Goal: Information Seeking & Learning: Find specific fact

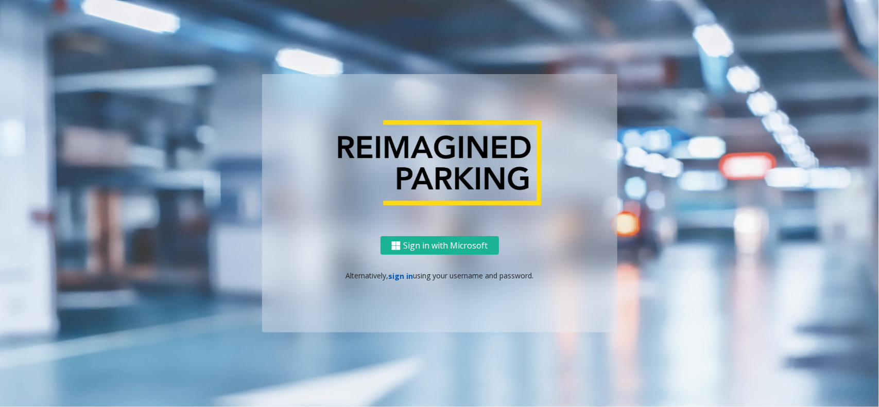
click at [404, 279] on link "sign in" at bounding box center [400, 276] width 25 height 10
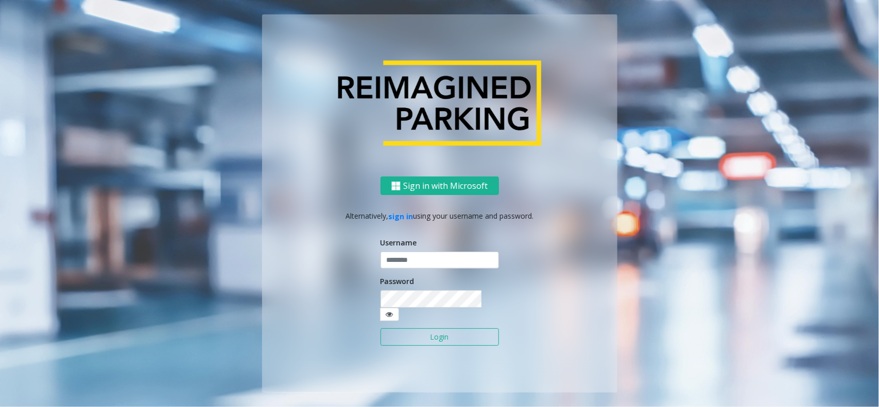
click at [464, 250] on div "Username" at bounding box center [439, 253] width 118 height 32
click at [453, 266] on input "text" at bounding box center [439, 261] width 118 height 18
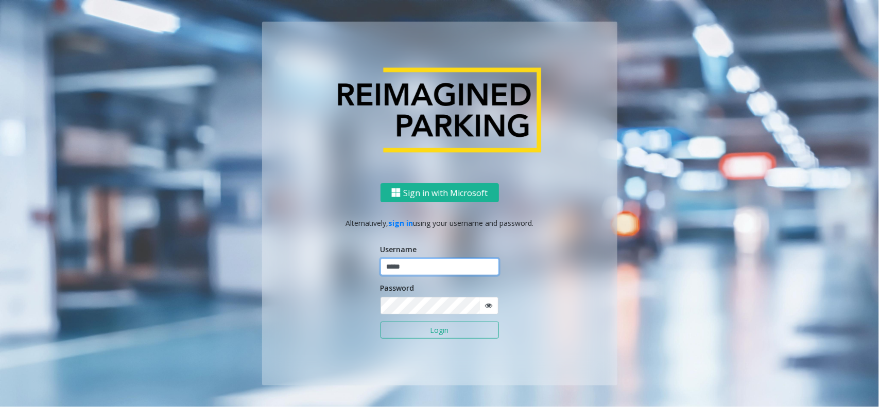
type input "*****"
click at [380, 322] on button "Login" at bounding box center [439, 331] width 118 height 18
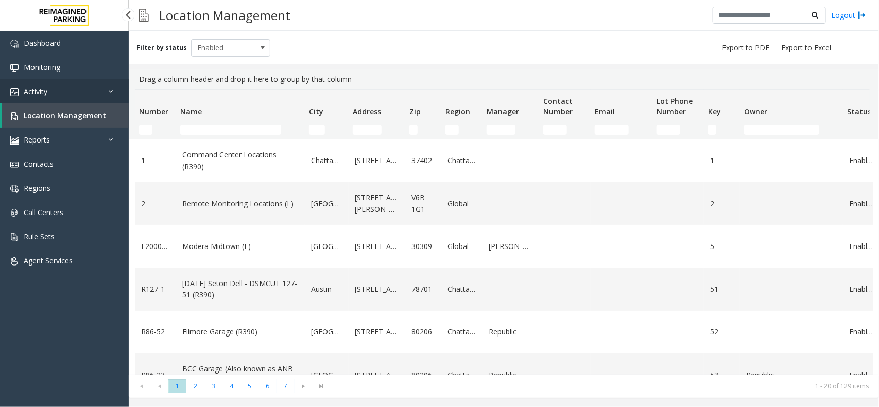
click at [62, 81] on link "Activity" at bounding box center [64, 91] width 129 height 24
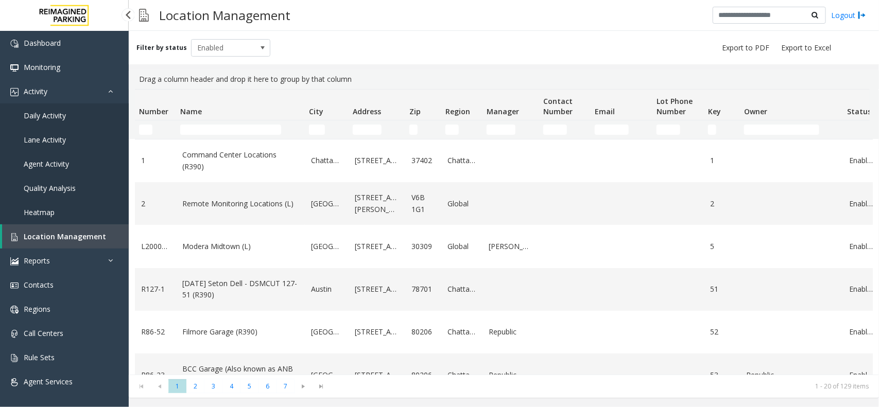
click at [88, 111] on link "Daily Activity" at bounding box center [64, 115] width 129 height 24
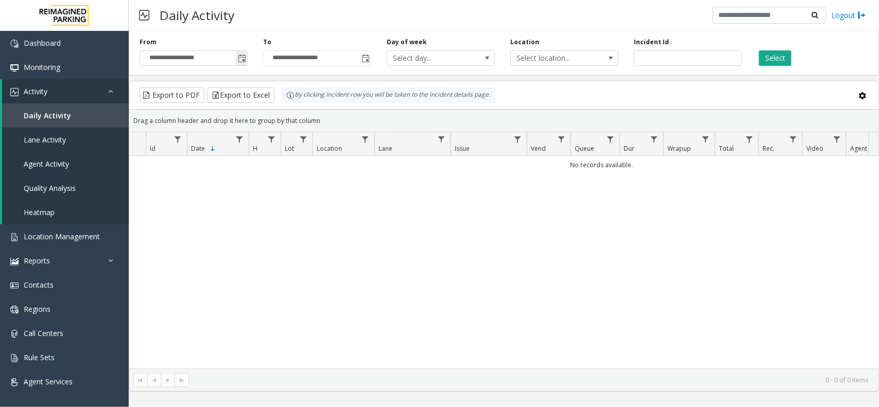
click at [241, 57] on span "Toggle popup" at bounding box center [242, 59] width 8 height 8
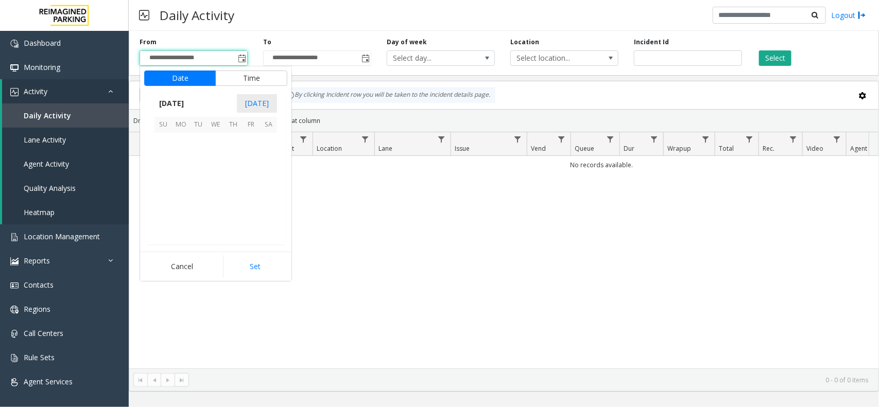
scroll to position [184563, 0]
click at [157, 204] on span "24" at bounding box center [163, 212] width 18 height 18
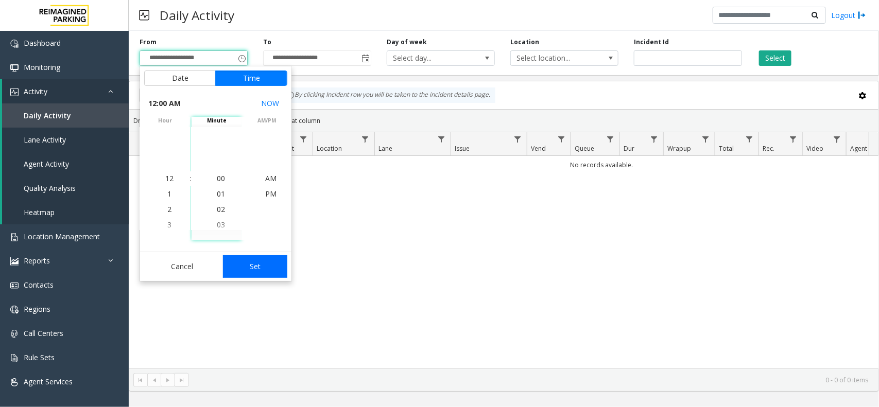
click at [256, 261] on button "Set" at bounding box center [255, 266] width 65 height 23
type input "**********"
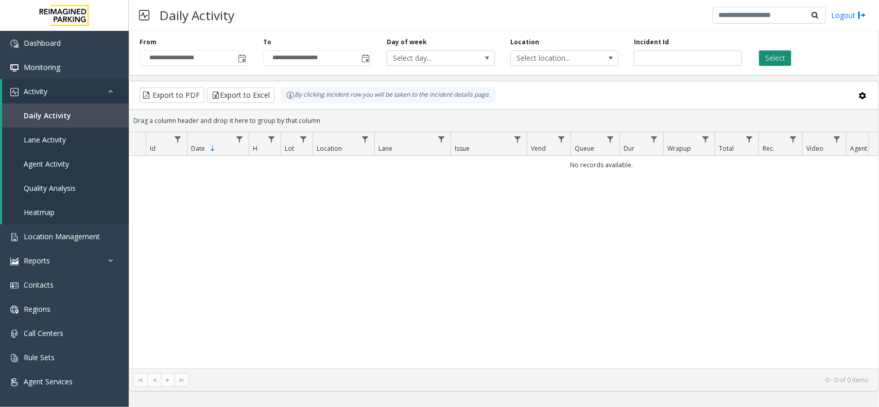
click at [780, 60] on button "Select" at bounding box center [775, 57] width 32 height 15
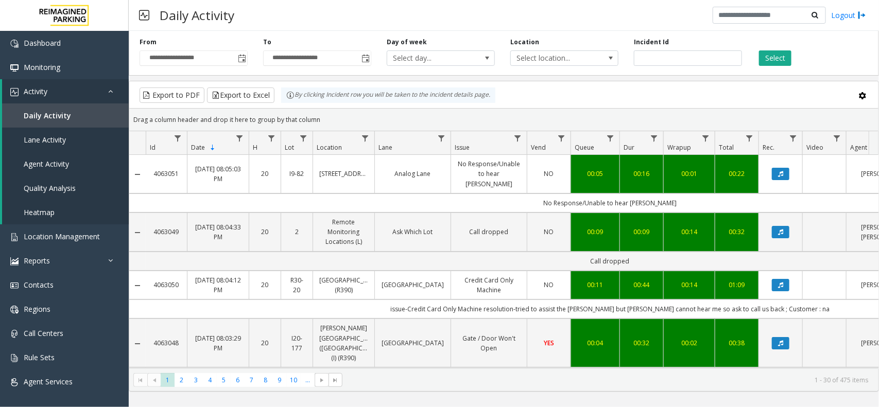
click at [263, 24] on div "Daily Activity Logout" at bounding box center [504, 15] width 750 height 31
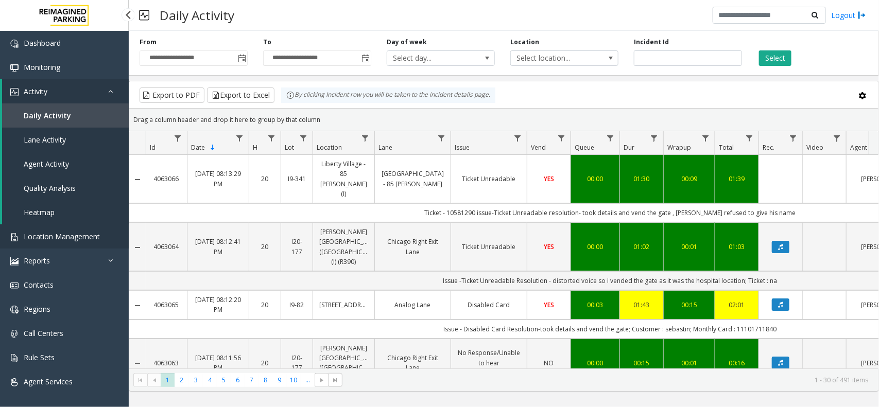
click at [107, 224] on link "Location Management" at bounding box center [64, 236] width 129 height 24
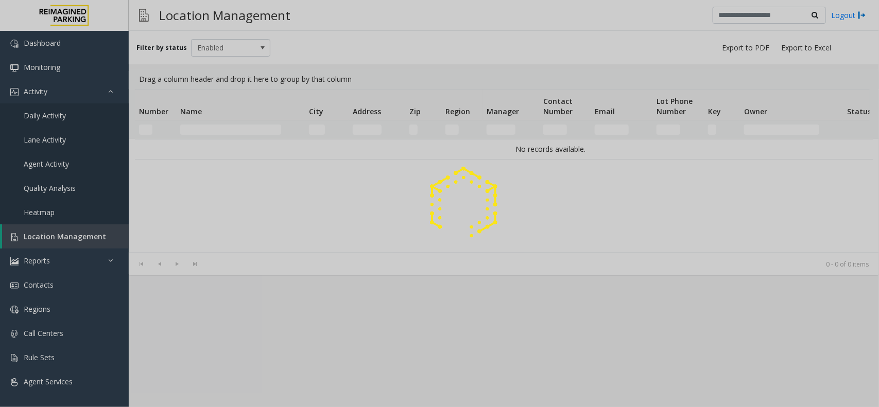
click at [231, 125] on div at bounding box center [439, 203] width 879 height 407
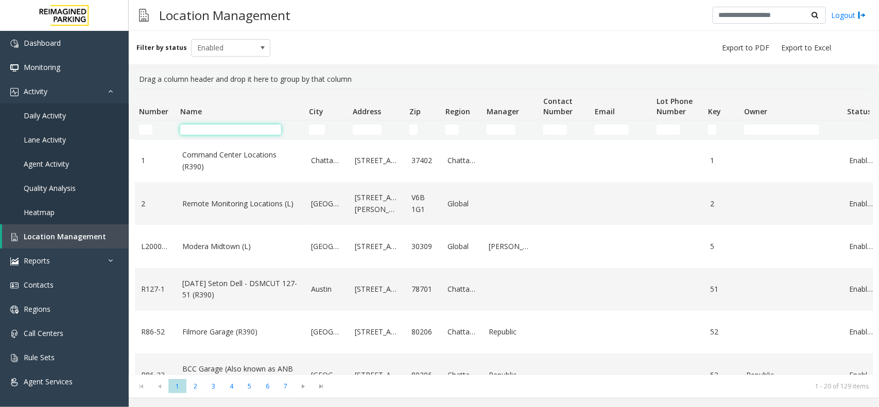
click at [231, 127] on input "Name Filter" at bounding box center [230, 130] width 101 height 10
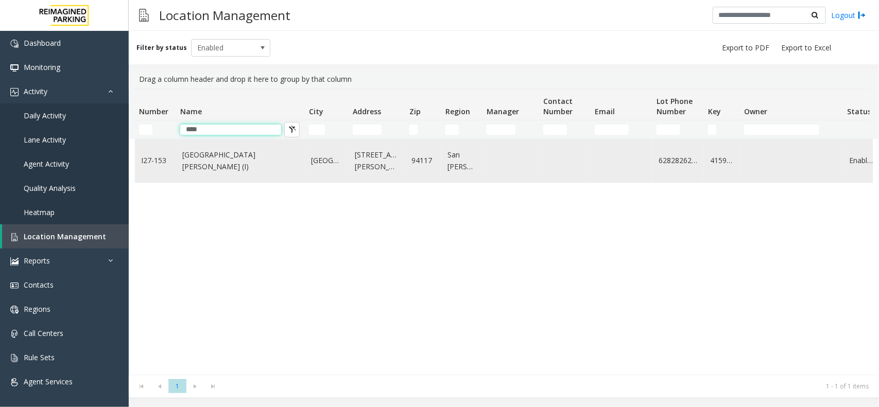
type input "****"
click at [209, 173] on td "St. Mary Medical Center (I)" at bounding box center [240, 161] width 129 height 43
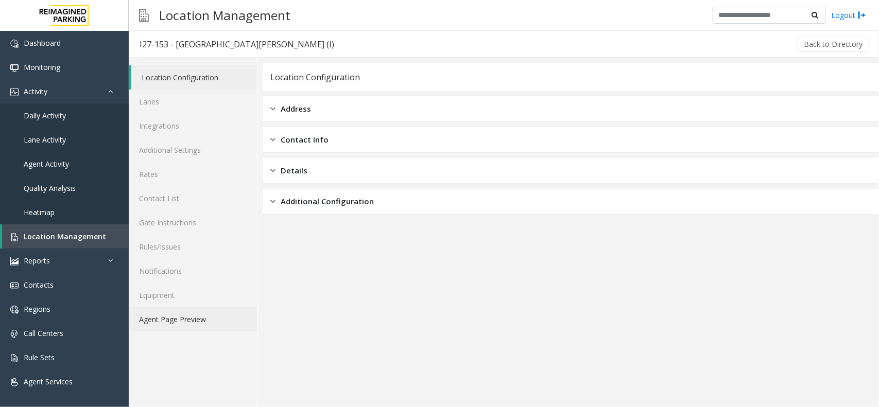
click at [182, 319] on link "Agent Page Preview" at bounding box center [193, 319] width 128 height 24
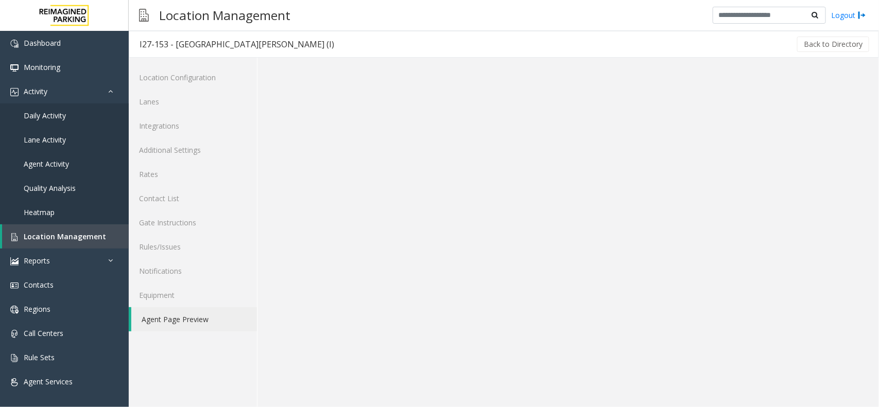
click at [182, 319] on link "Agent Page Preview" at bounding box center [194, 319] width 126 height 24
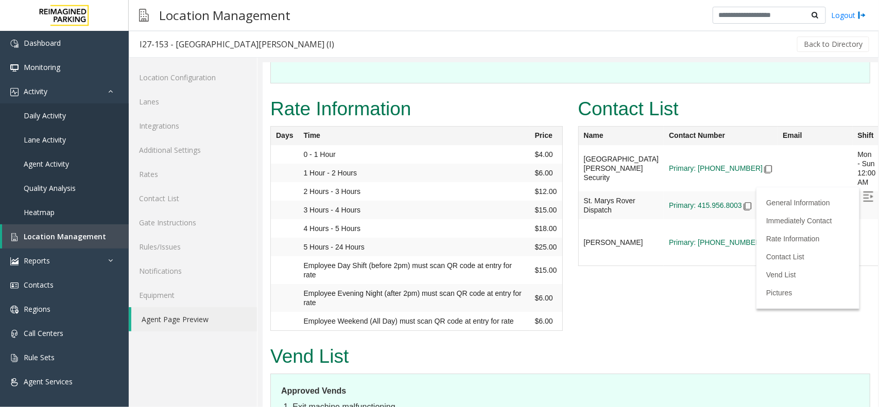
scroll to position [1223, 0]
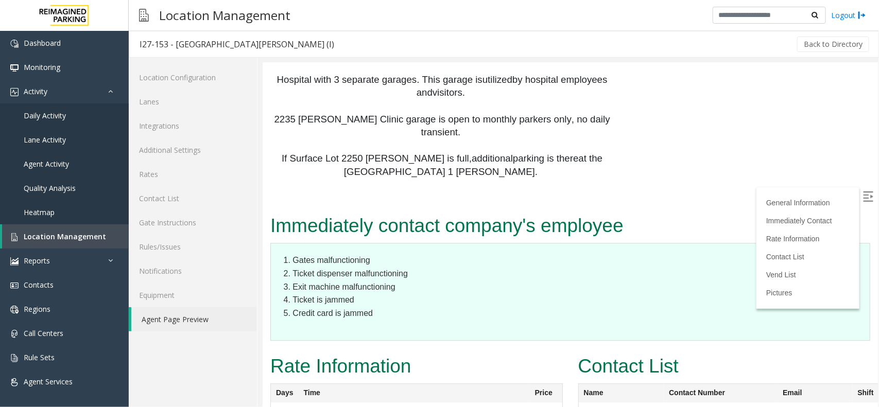
click at [864, 195] on label at bounding box center [868, 197] width 15 height 15
drag, startPoint x: 705, startPoint y: 339, endPoint x: 826, endPoint y: 334, distance: 121.1
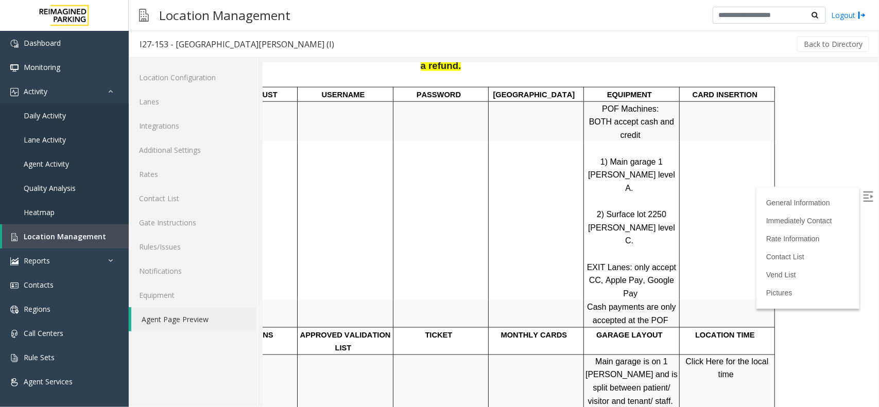
scroll to position [257, 0]
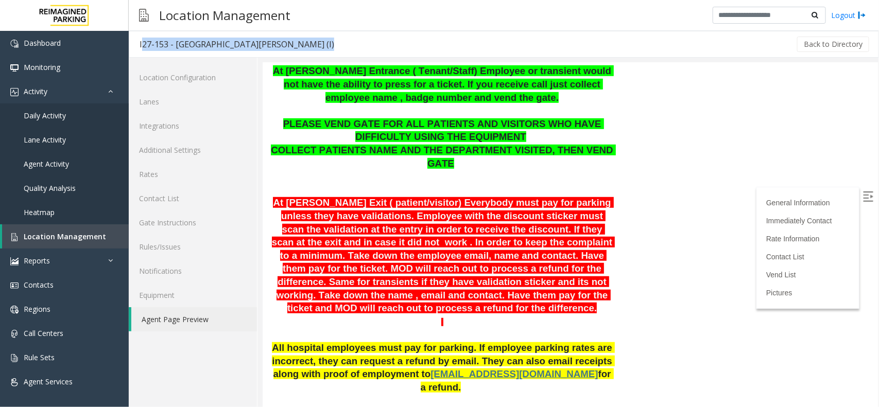
drag, startPoint x: 290, startPoint y: 44, endPoint x: 140, endPoint y: 32, distance: 150.2
click at [140, 32] on div "I27-153 - St. Mary Medical Center (I) Back to Directory" at bounding box center [504, 44] width 750 height 27
click at [349, 104] on p "At Shrader Entrance ( Tenant/Staff) Employee or transient would not have the ab…" at bounding box center [441, 84] width 343 height 40
click at [344, 55] on div "Back to Directory" at bounding box center [607, 44] width 526 height 26
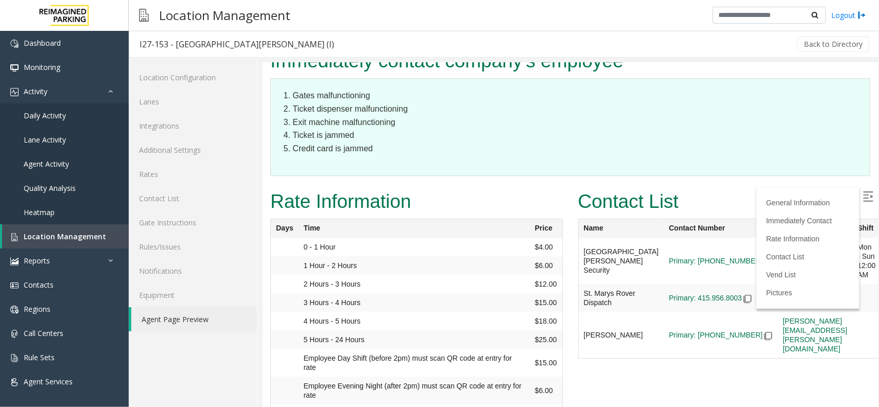
scroll to position [1416, 0]
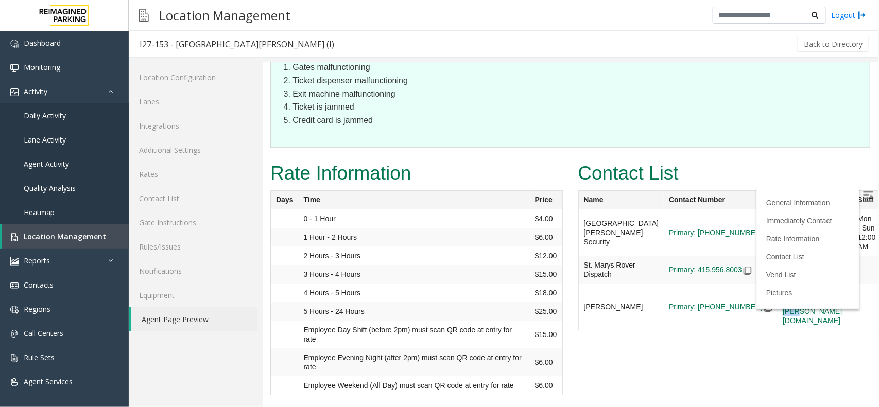
drag, startPoint x: 708, startPoint y: 143, endPoint x: 827, endPoint y: 141, distance: 118.9
click at [827, 209] on td "alan.giang@reimaginedparking.com" at bounding box center [814, 232] width 75 height 46
copy link "alan.giang@reimaginedparking.com"
drag, startPoint x: 284, startPoint y: 47, endPoint x: 134, endPoint y: 42, distance: 149.9
click at [134, 42] on h3 "I27-153 - St. Mary Medical Center (I)" at bounding box center [236, 44] width 215 height 24
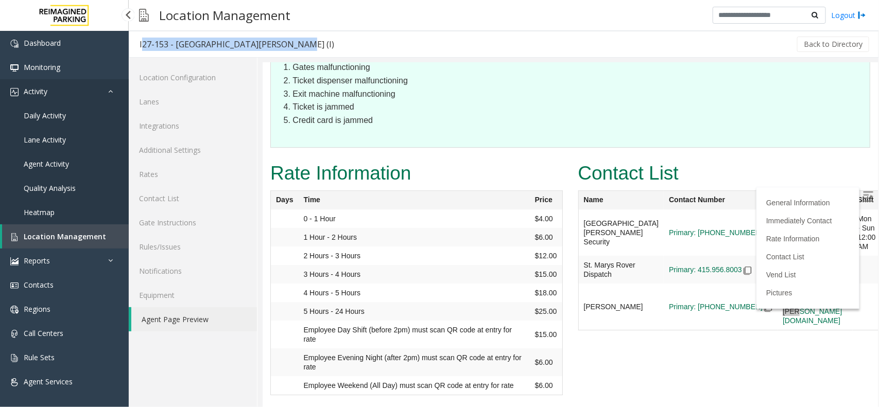
copy div "I27-153 - St. Mary Medical Center (I)"
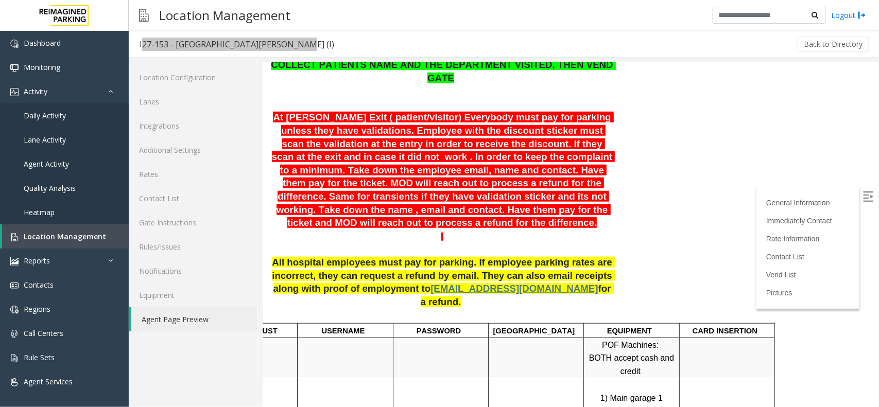
scroll to position [322, 0]
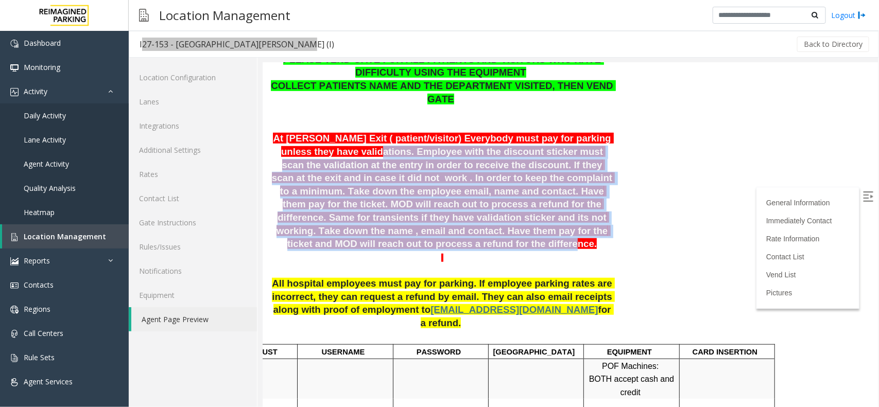
drag, startPoint x: 314, startPoint y: 138, endPoint x: 559, endPoint y: 222, distance: 259.3
click at [559, 222] on p "At Shrader Exit ( patient/visitor) Everybody must pay for parking unless they h…" at bounding box center [441, 191] width 343 height 118
copy span ". Employee with the discount sticker must scan the validation at the entry in o…"
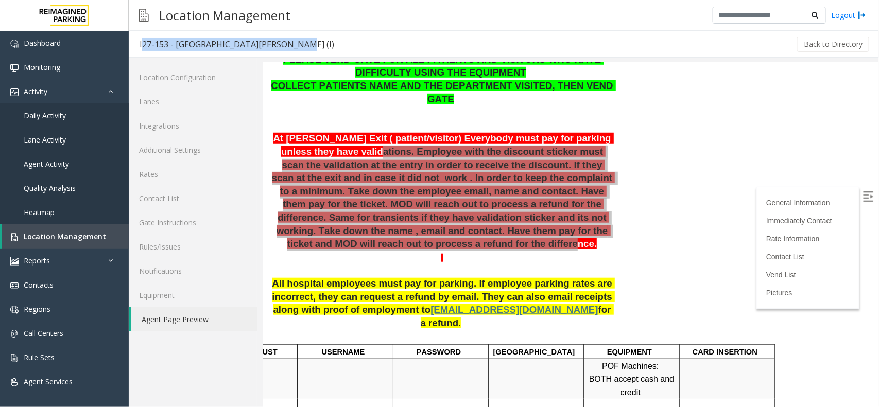
click at [206, 37] on h3 "I27-153 - St. Mary Medical Center (I)" at bounding box center [236, 44] width 215 height 24
click at [209, 41] on div "I27-153 - St. Mary Medical Center (I)" at bounding box center [237, 44] width 195 height 13
drag, startPoint x: 276, startPoint y: 44, endPoint x: 140, endPoint y: 52, distance: 136.7
click at [140, 52] on h3 "I27-153 - St. Mary Medical Center (I)" at bounding box center [236, 44] width 215 height 24
copy div "I27-153 - St. Mary Medical Center (I)"
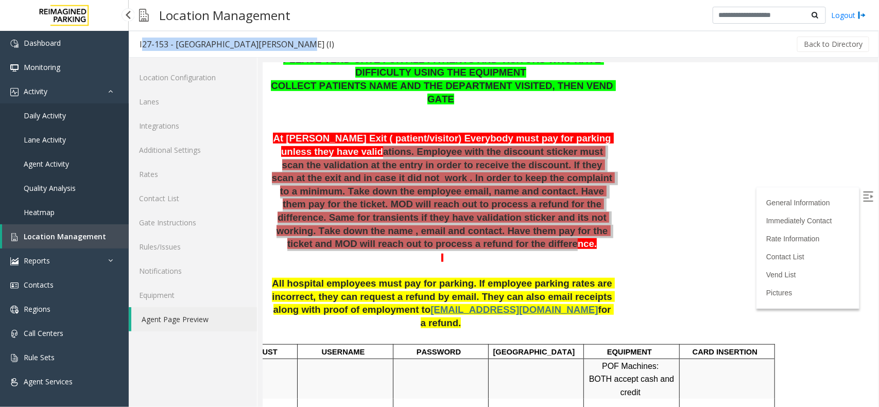
click at [82, 125] on link "Daily Activity" at bounding box center [64, 115] width 129 height 24
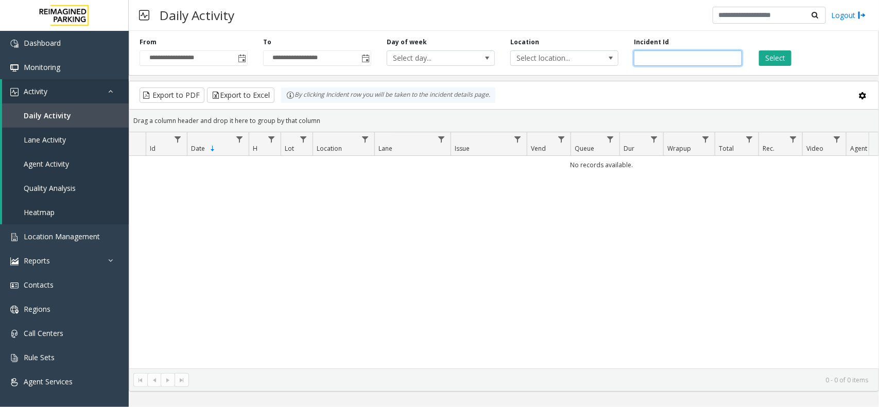
drag, startPoint x: 650, startPoint y: 67, endPoint x: 655, endPoint y: 62, distance: 7.7
click at [655, 62] on div "**********" at bounding box center [504, 51] width 750 height 49
click at [655, 62] on input "number" at bounding box center [688, 57] width 108 height 15
paste input "*******"
type input "*******"
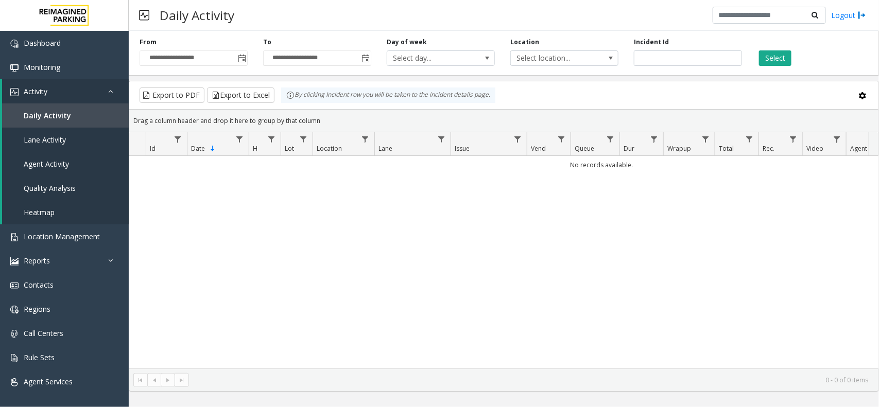
click at [757, 57] on div "Select" at bounding box center [812, 52] width 124 height 28
click at [763, 58] on button "Select" at bounding box center [775, 57] width 32 height 15
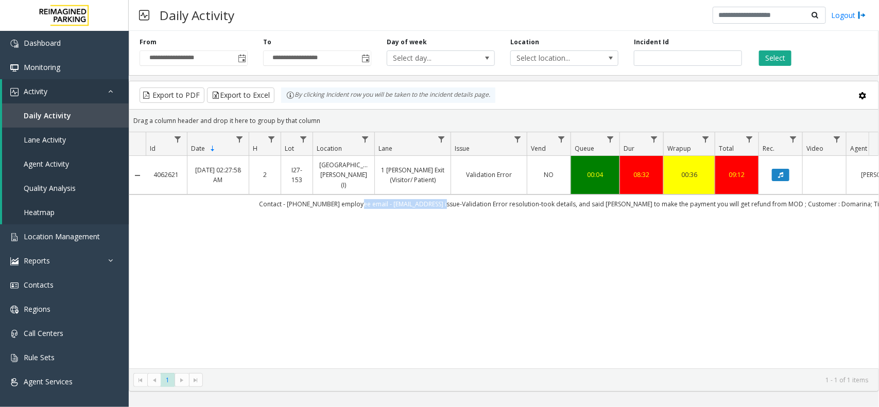
drag, startPoint x: 367, startPoint y: 193, endPoint x: 487, endPoint y: 201, distance: 119.7
click at [472, 201] on td "Contact - 2099858288 employee email - domarina.youri@ucsf.eeu issue-Validation …" at bounding box center [610, 204] width 928 height 19
drag, startPoint x: 487, startPoint y: 201, endPoint x: 468, endPoint y: 197, distance: 18.6
click at [484, 201] on td "Contact - 2099858288 employee email - domarina.youri@ucsf.eeu issue-Validation …" at bounding box center [610, 204] width 928 height 19
drag, startPoint x: 463, startPoint y: 194, endPoint x: 368, endPoint y: 200, distance: 95.4
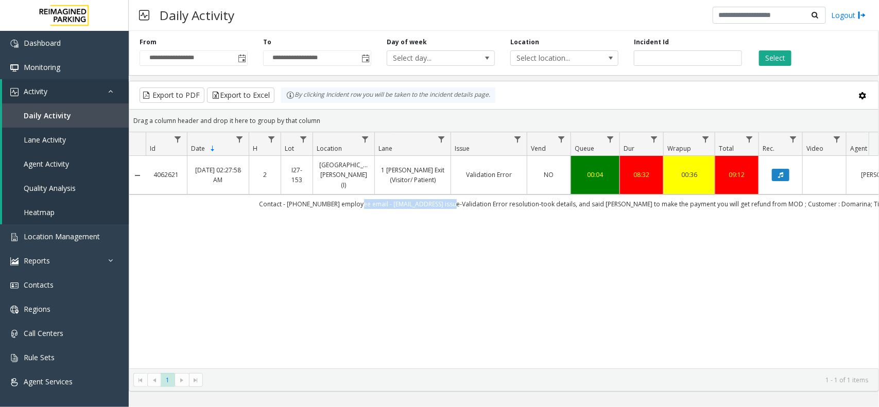
click at [368, 200] on td "Contact - 2099858288 employee email - domarina.youri@ucsf.eeu issue-Validation …" at bounding box center [610, 204] width 928 height 19
copy td "email - domarina.youri@ucsf.eeu"
drag, startPoint x: 267, startPoint y: 188, endPoint x: 337, endPoint y: 202, distance: 71.8
click at [337, 202] on td "Contact - 2099858288 employee email - domarina.youri@ucsf.eeu issue-Validation …" at bounding box center [610, 204] width 928 height 19
copy td "Contact - 2099858288"
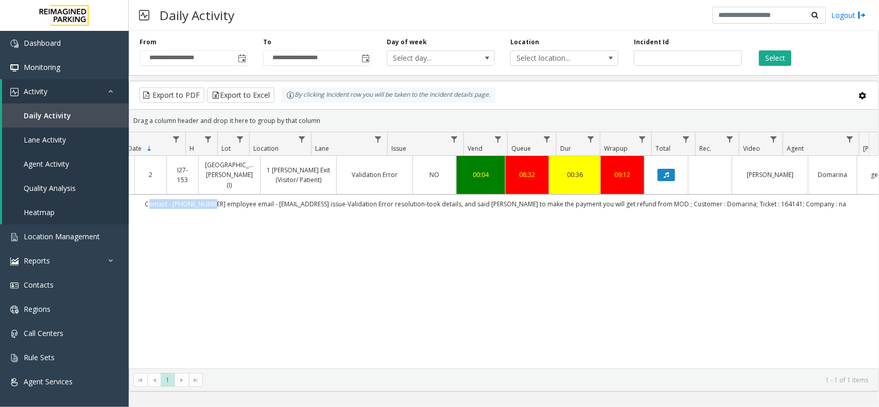
scroll to position [0, 114]
click at [681, 195] on td "Contact - 2099858288 employee email - domarina.youri@ucsf.eeu issue-Validation …" at bounding box center [495, 204] width 928 height 19
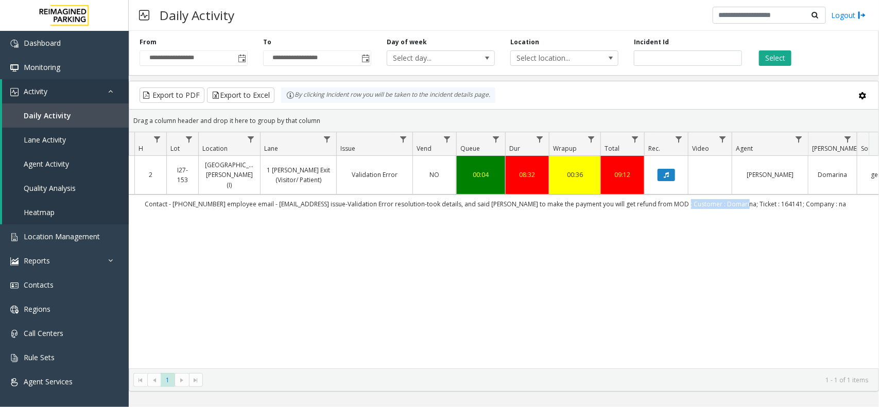
drag, startPoint x: 681, startPoint y: 195, endPoint x: 741, endPoint y: 202, distance: 61.2
click at [741, 202] on td "Contact - 2099858288 employee email - domarina.youri@ucsf.eeu issue-Validation …" at bounding box center [495, 204] width 928 height 19
copy td "Customer : Domarina"
click at [776, 197] on td "Contact - 2099858288 employee email - domarina.youri@ucsf.eeu issue-Validation …" at bounding box center [495, 204] width 928 height 19
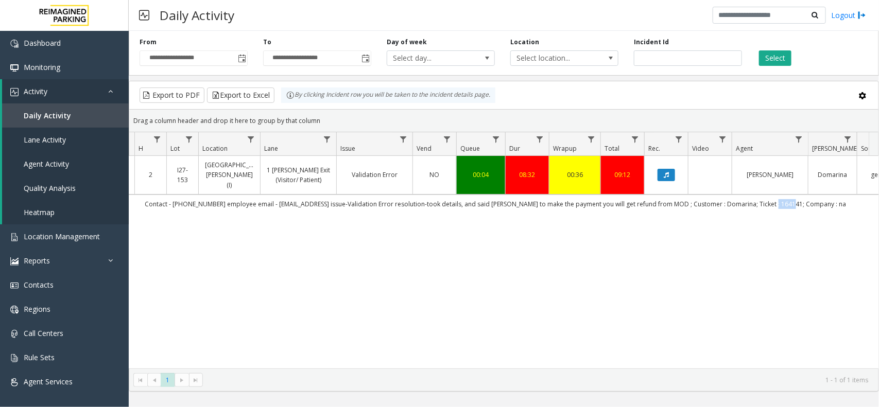
copy td "164141"
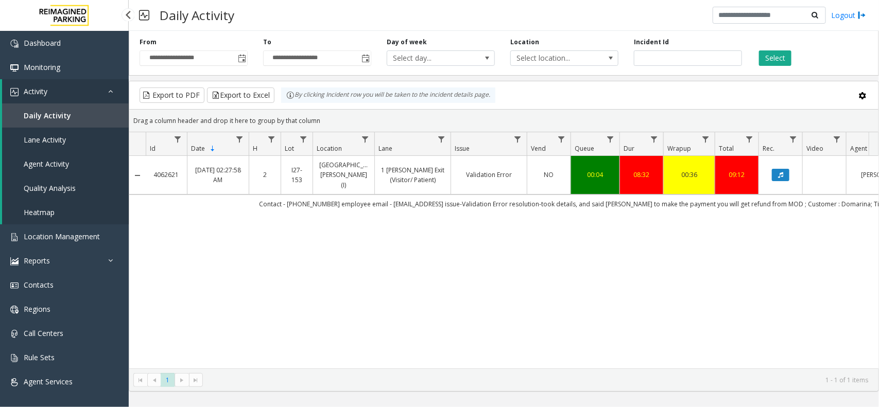
scroll to position [0, 114]
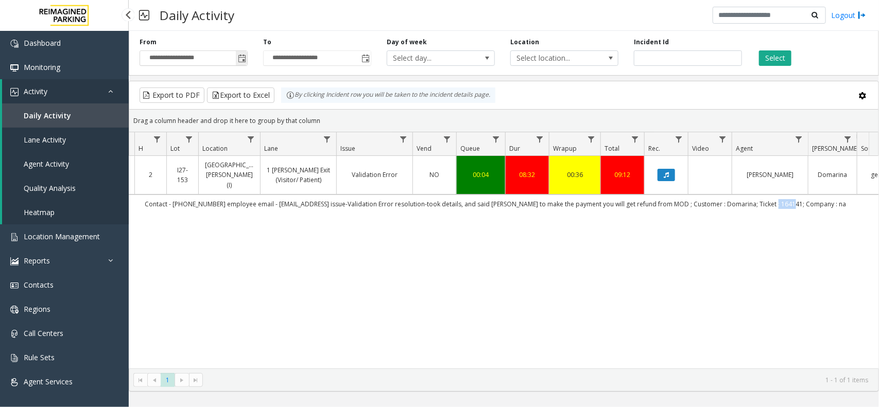
click at [244, 61] on span "Toggle popup" at bounding box center [242, 59] width 8 height 8
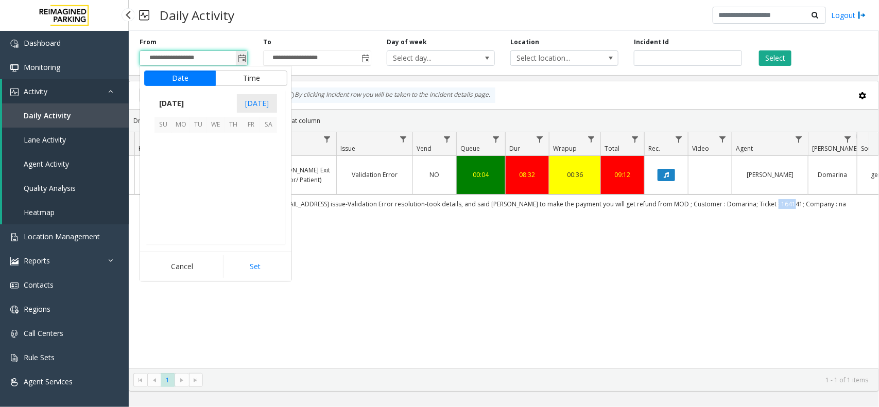
scroll to position [184563, 0]
click at [165, 209] on span "24" at bounding box center [163, 212] width 18 height 18
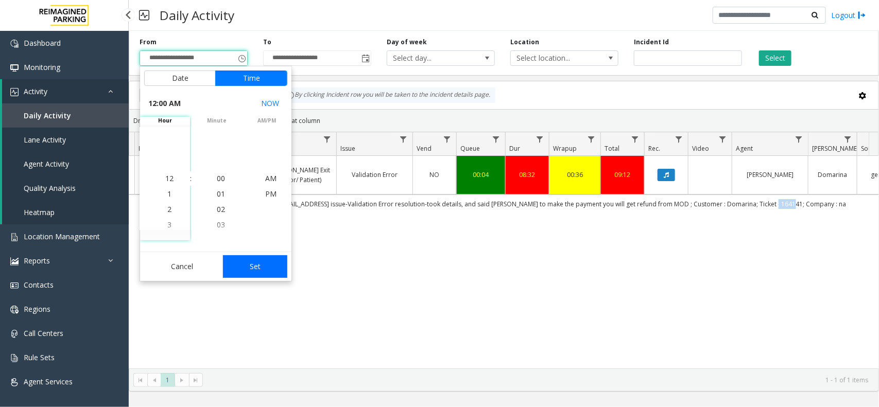
click at [271, 274] on button "Set" at bounding box center [255, 266] width 65 height 23
type input "**********"
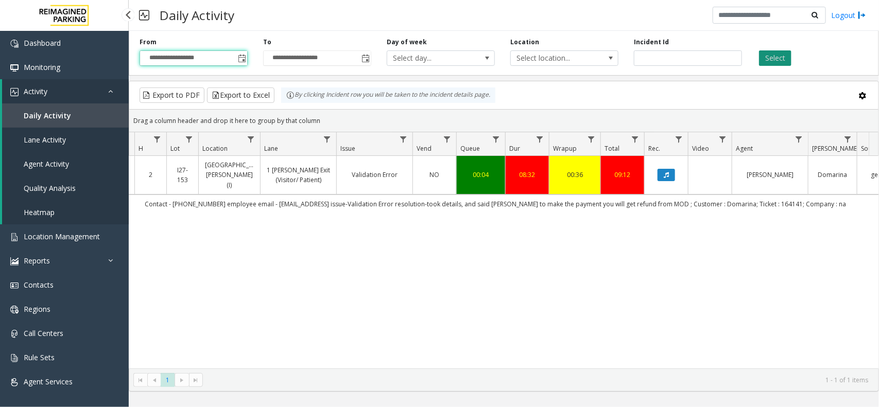
click at [768, 55] on button "Select" at bounding box center [775, 57] width 32 height 15
click at [768, 54] on button "Select" at bounding box center [775, 57] width 32 height 15
click at [672, 54] on input "*******" at bounding box center [688, 57] width 108 height 15
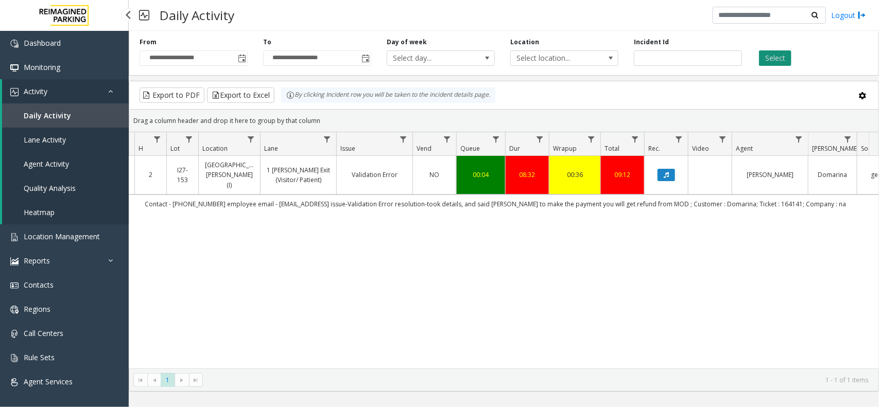
click at [769, 58] on button "Select" at bounding box center [775, 57] width 32 height 15
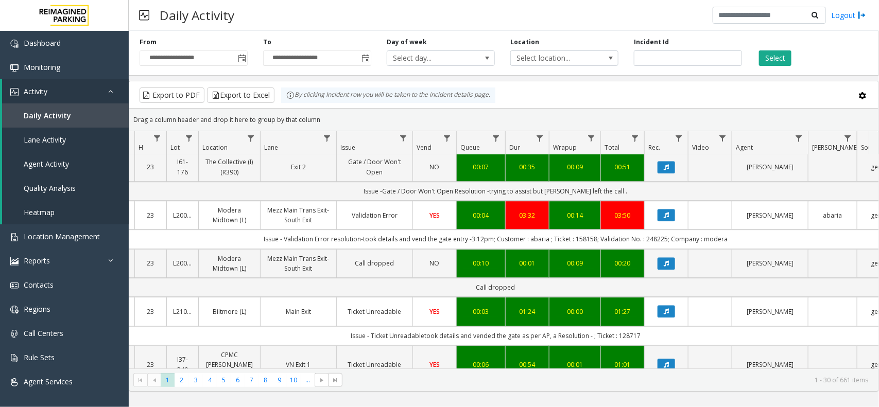
scroll to position [1354, 114]
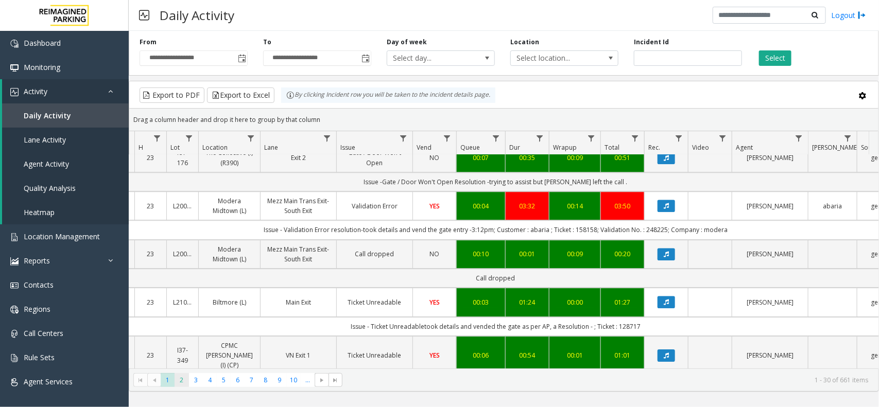
click at [181, 376] on span "2" at bounding box center [182, 380] width 14 height 14
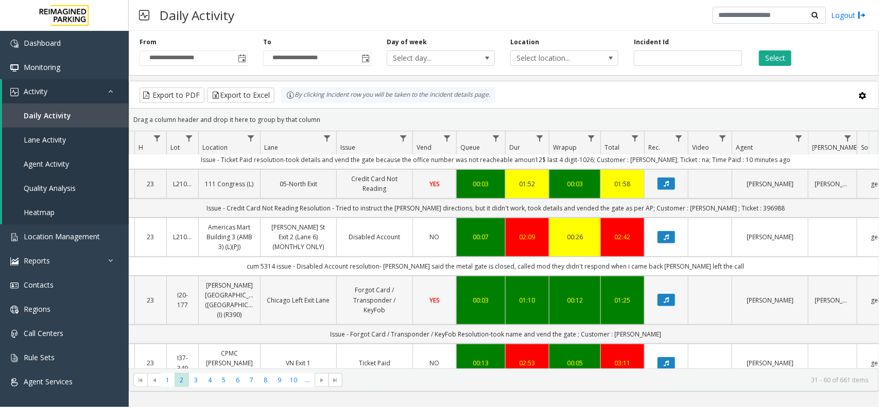
scroll to position [257, 114]
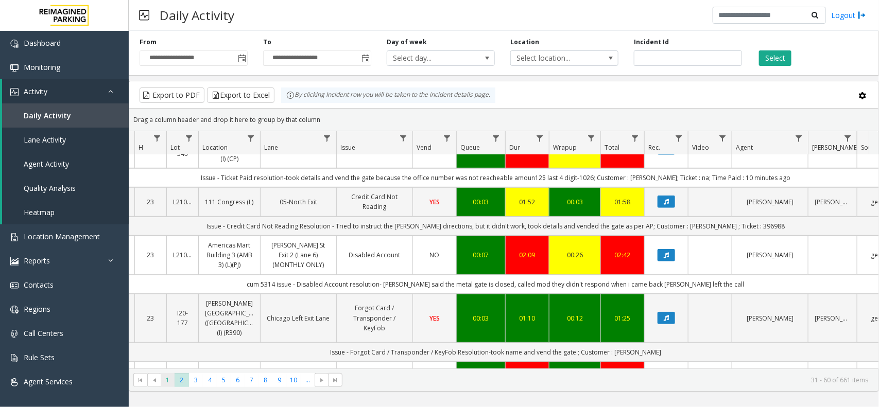
click at [169, 378] on span "1" at bounding box center [168, 380] width 14 height 14
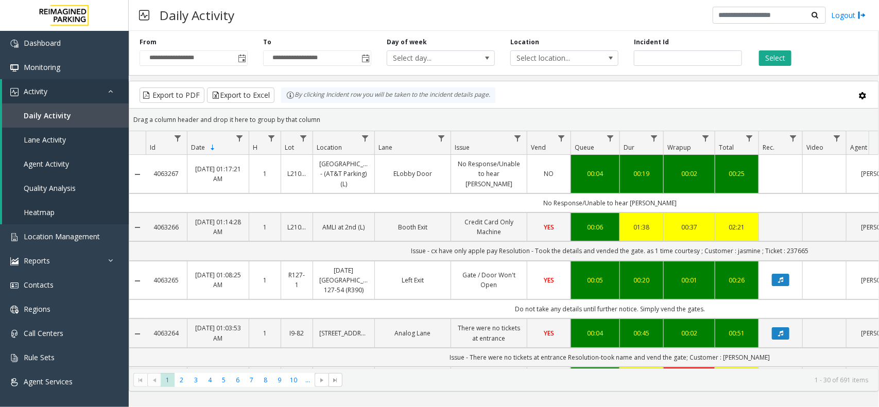
scroll to position [0, 114]
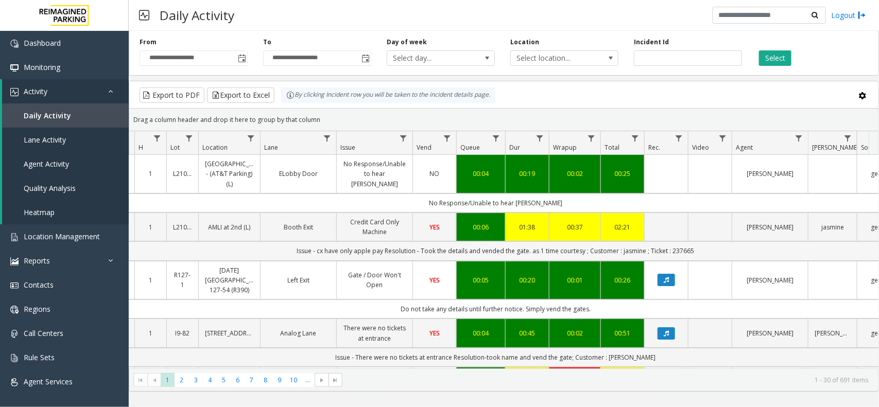
click at [629, 250] on td "Issue - cx have only apple pay Resolution - Took the details and vended the gat…" at bounding box center [495, 250] width 928 height 19
copy td "jasmine"
click at [678, 250] on td "Issue - cx have only apple pay Resolution - Took the details and vended the gat…" at bounding box center [495, 250] width 928 height 19
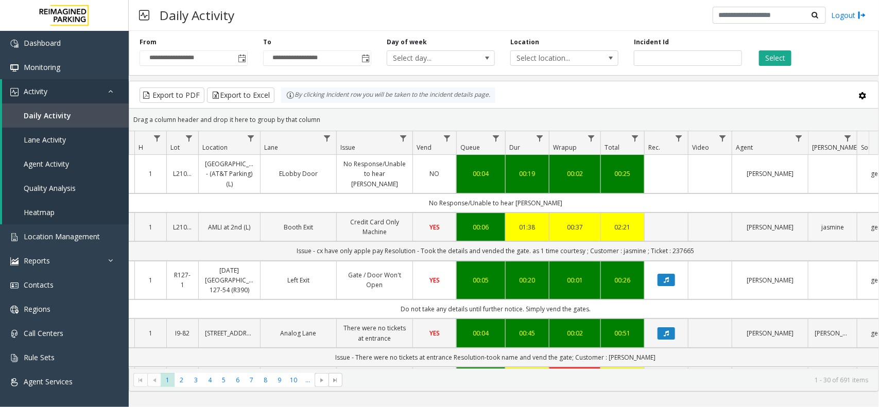
copy td "237665"
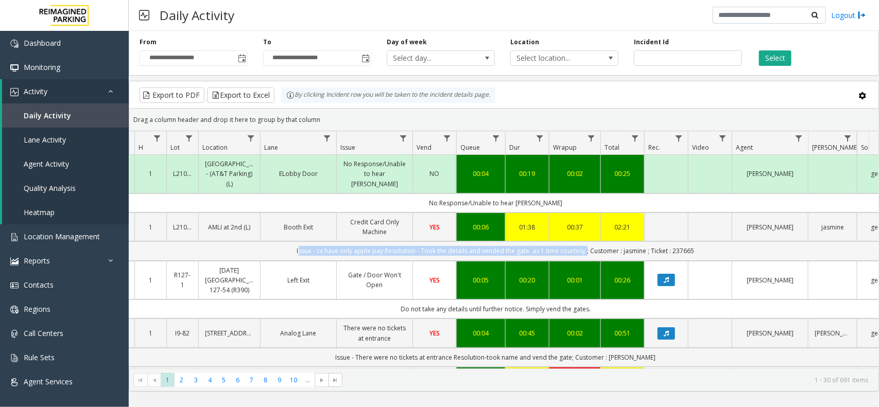
drag, startPoint x: 286, startPoint y: 250, endPoint x: 583, endPoint y: 256, distance: 297.1
click at [583, 256] on td "Issue - cx have only apple pay Resolution - Took the details and vended the gat…" at bounding box center [495, 250] width 928 height 19
copy td "Issue - cx have only apple pay Resolution - Took the details and vended the gat…"
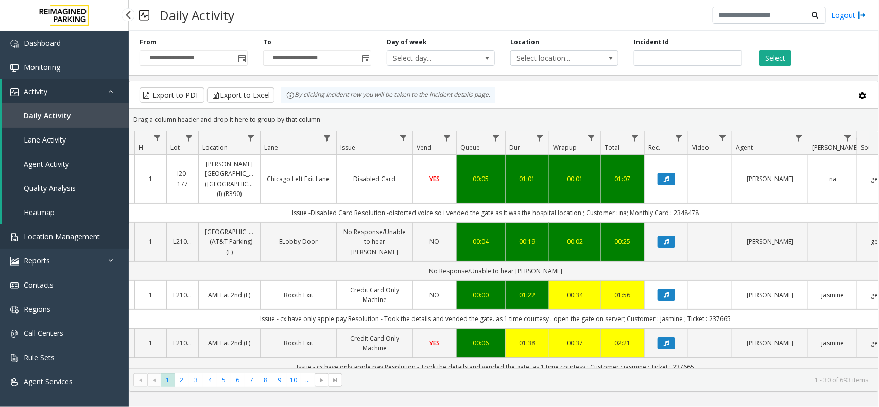
click at [65, 245] on link "Location Management" at bounding box center [64, 236] width 129 height 24
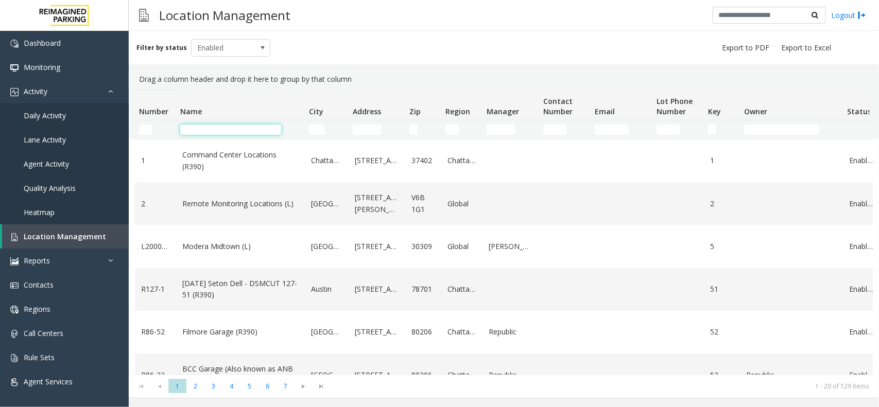
click at [198, 126] on input "Name Filter" at bounding box center [230, 130] width 101 height 10
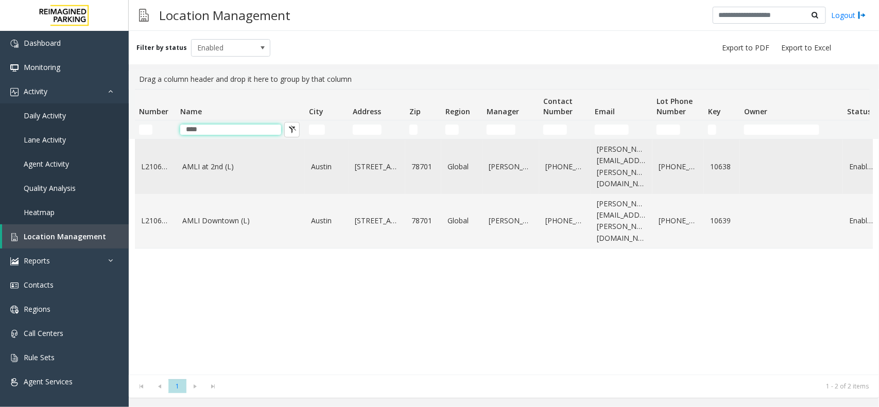
type input "****"
click at [201, 150] on td "AMLI at 2nd (L)" at bounding box center [240, 167] width 129 height 55
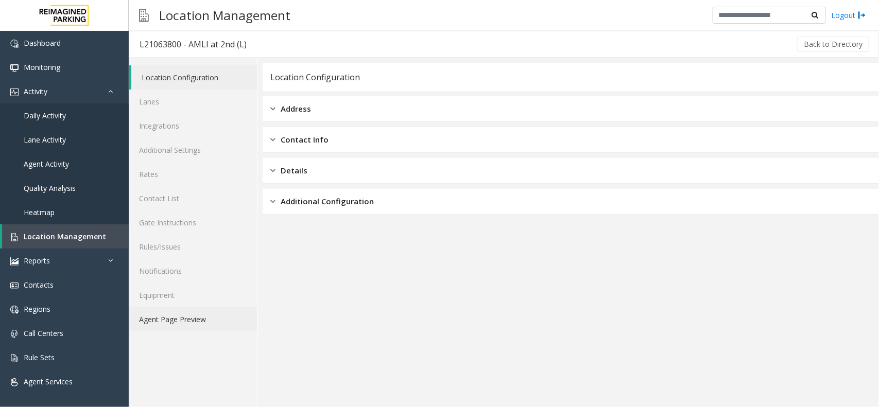
click at [213, 317] on link "Agent Page Preview" at bounding box center [193, 319] width 128 height 24
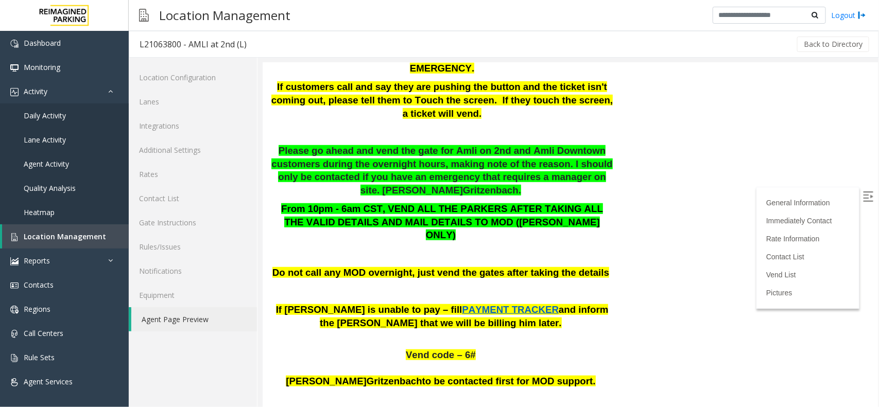
scroll to position [322, 0]
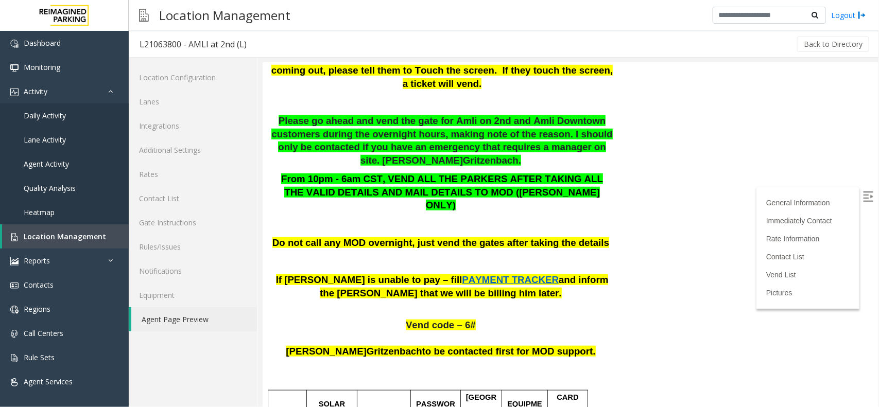
click at [461, 274] on span "PAYMENT TRACKER" at bounding box center [509, 279] width 97 height 11
